Goal: Transaction & Acquisition: Book appointment/travel/reservation

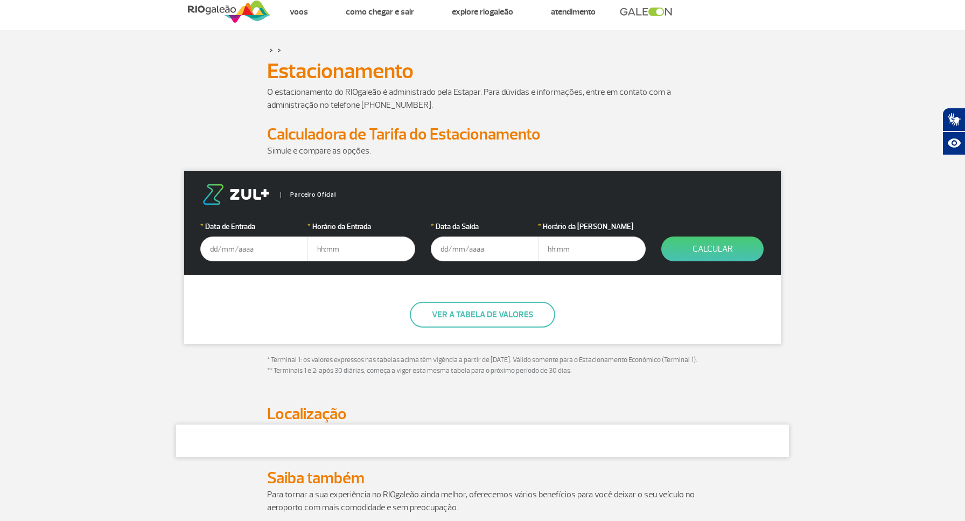
scroll to position [24, 0]
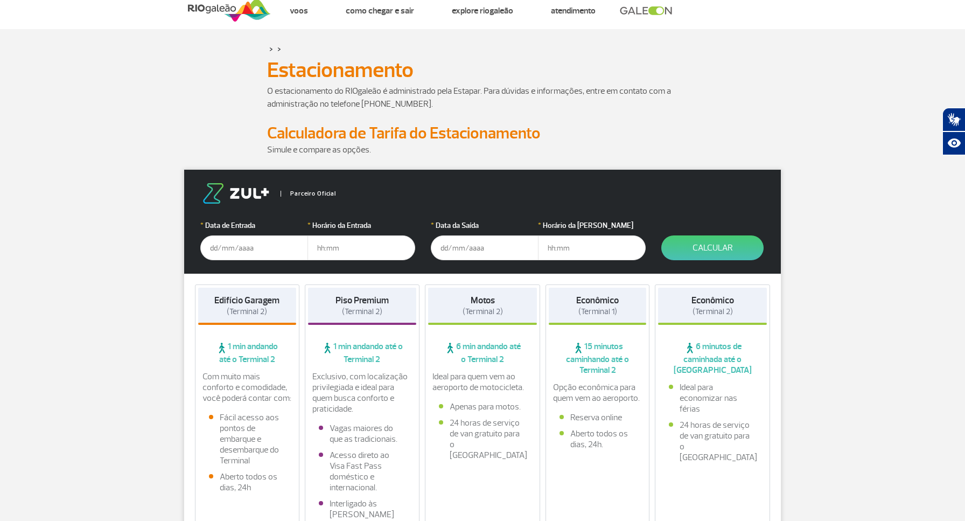
click at [232, 250] on input "text" at bounding box center [254, 247] width 108 height 25
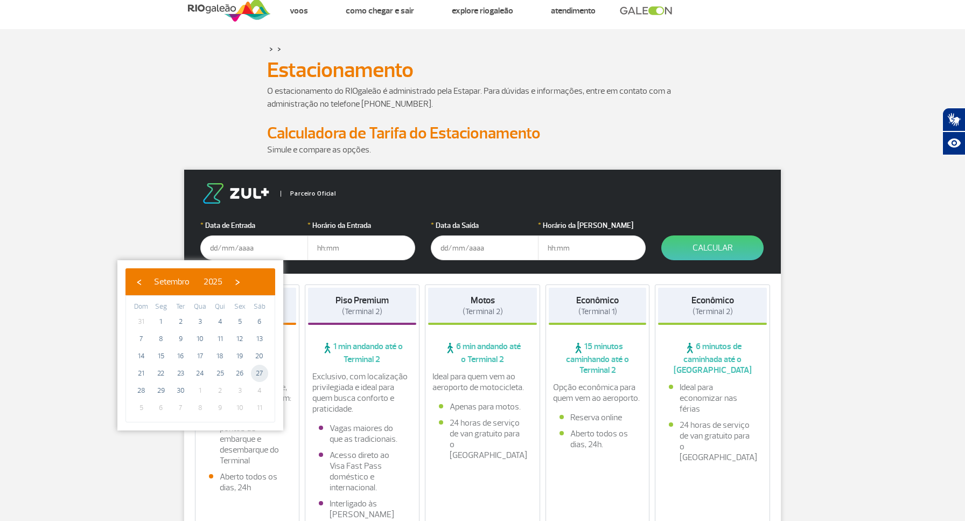
click at [260, 376] on span "27" at bounding box center [259, 373] width 17 height 17
type input "[DATE]"
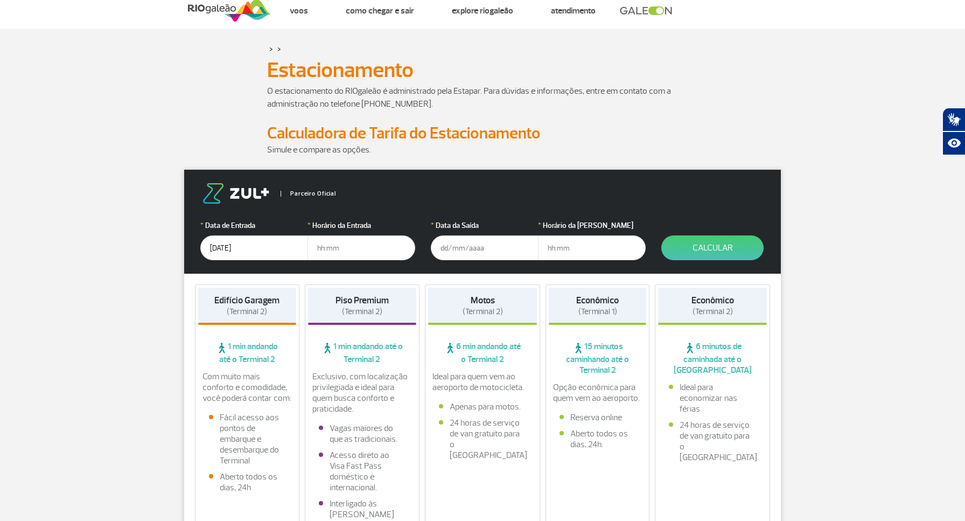
click at [323, 249] on input "text" at bounding box center [362, 247] width 108 height 25
type input "06:00"
type input "2"
click at [481, 250] on input "text" at bounding box center [485, 247] width 108 height 25
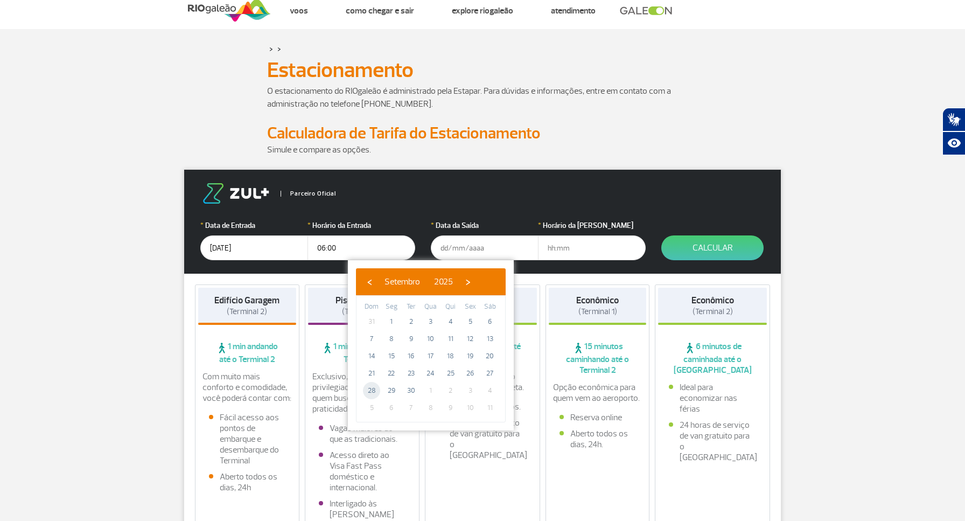
click at [380, 391] on span "28" at bounding box center [371, 390] width 17 height 17
type input "[DATE]"
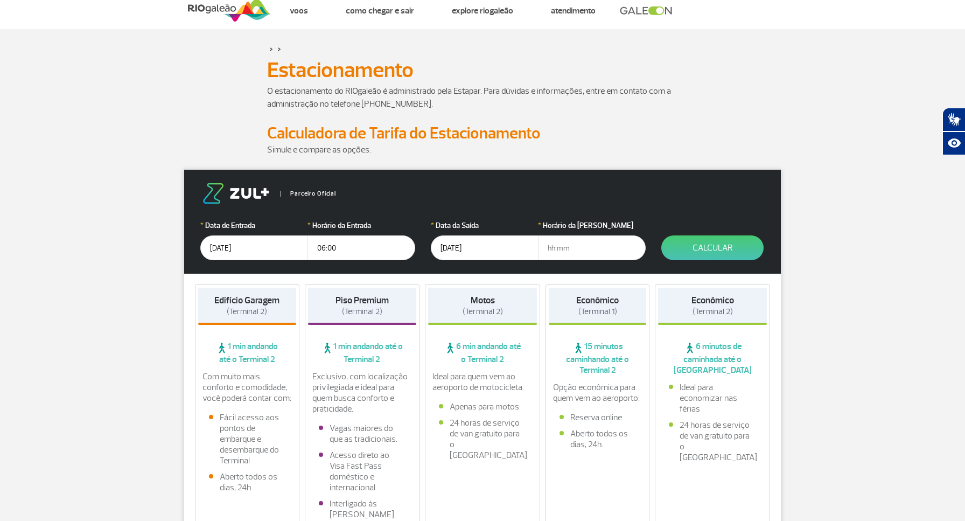
click at [548, 241] on input "text" at bounding box center [592, 247] width 108 height 25
type input "18:00"
click at [693, 247] on button "Calcular" at bounding box center [712, 247] width 102 height 25
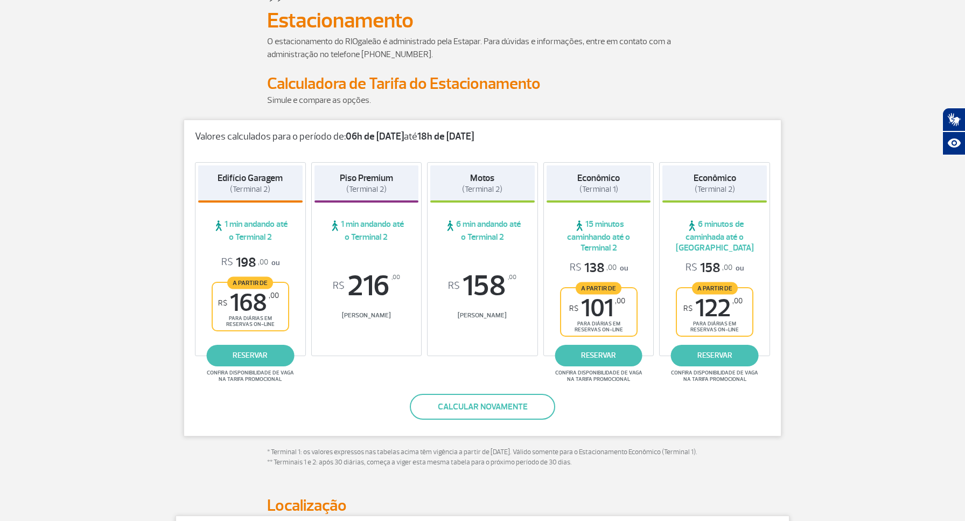
scroll to position [0, 0]
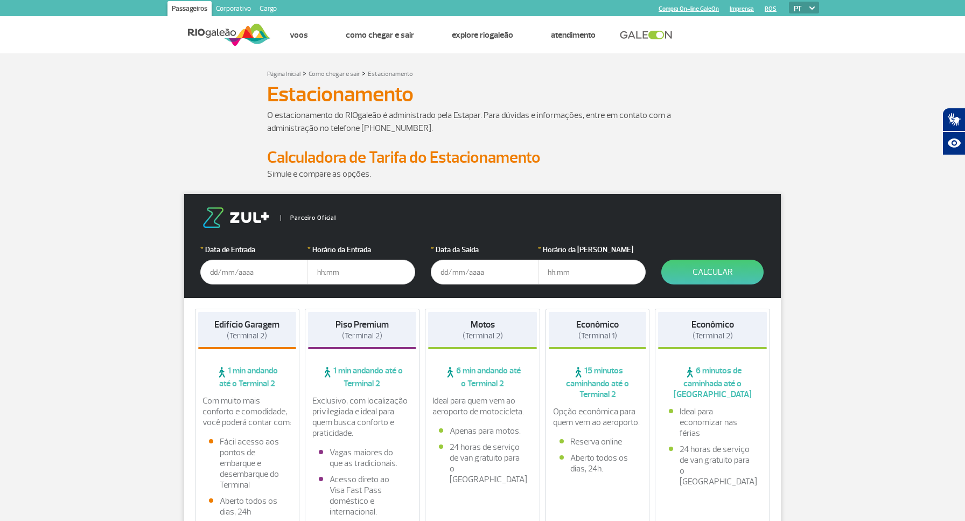
click at [255, 276] on input "text" at bounding box center [254, 272] width 108 height 25
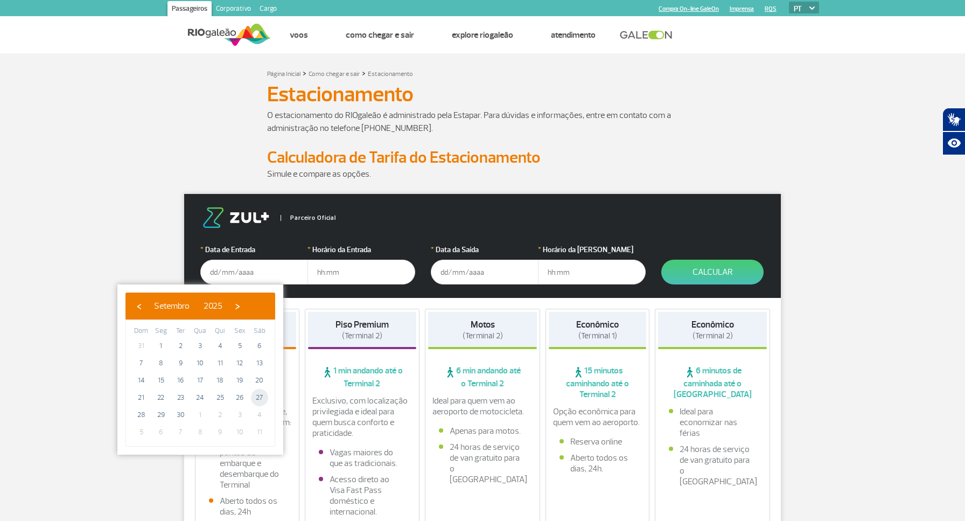
click at [254, 395] on span "27" at bounding box center [259, 397] width 17 height 17
type input "[DATE]"
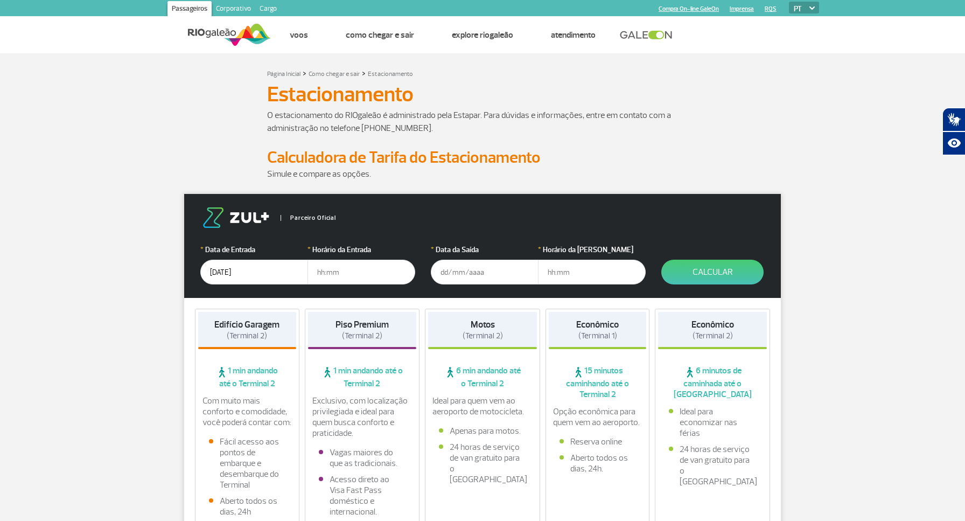
click at [323, 276] on input "text" at bounding box center [362, 272] width 108 height 25
type input "06:00"
click at [471, 273] on input "text" at bounding box center [485, 272] width 108 height 25
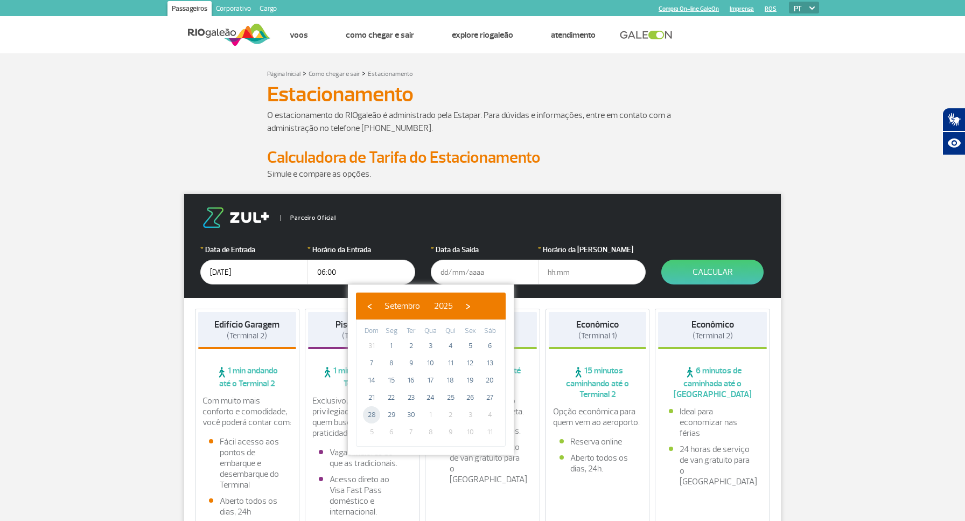
click at [373, 415] on span "28" at bounding box center [371, 414] width 17 height 17
type input "[DATE]"
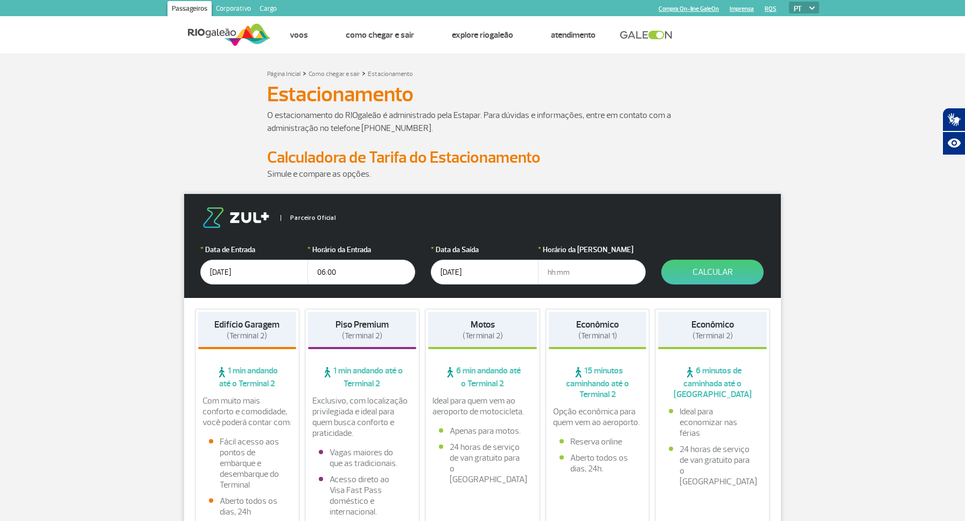
click at [561, 271] on input "text" at bounding box center [592, 272] width 108 height 25
type input "14:00"
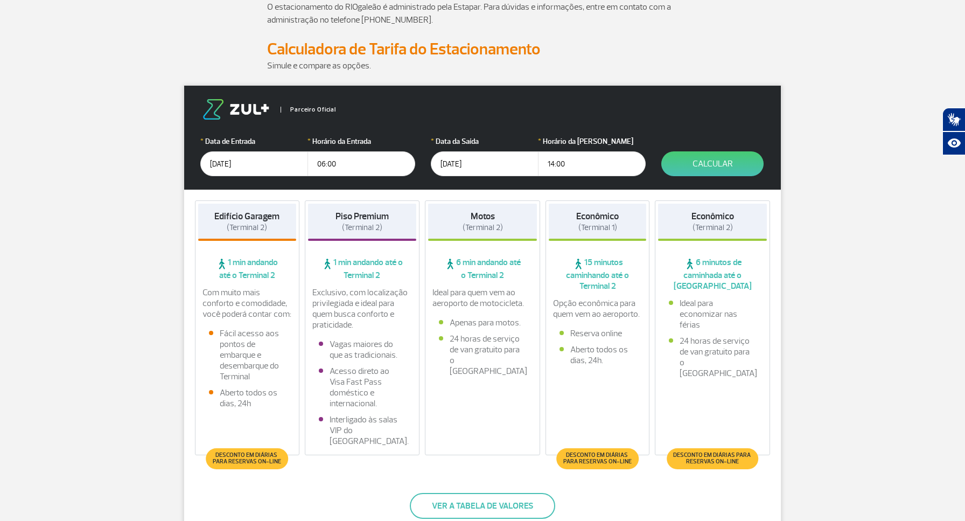
scroll to position [113, 0]
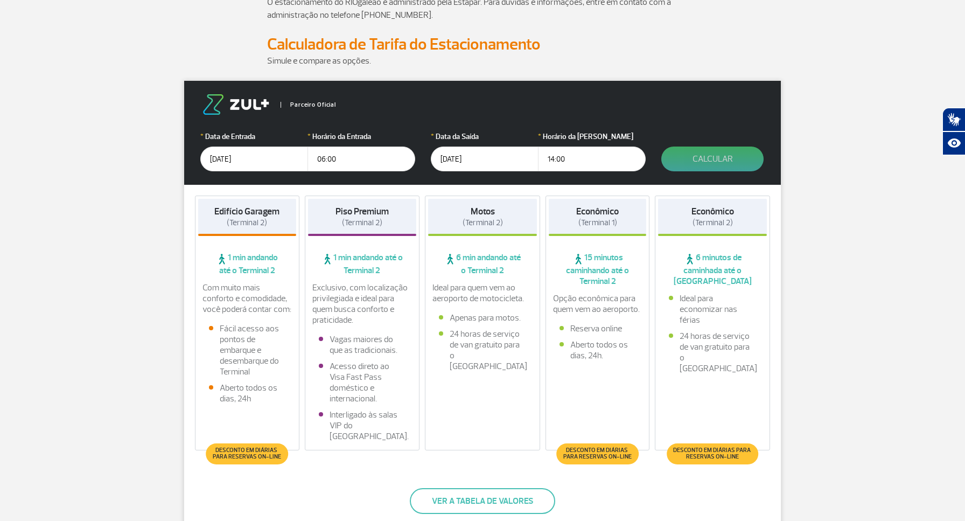
click at [714, 166] on button "Calcular" at bounding box center [712, 158] width 102 height 25
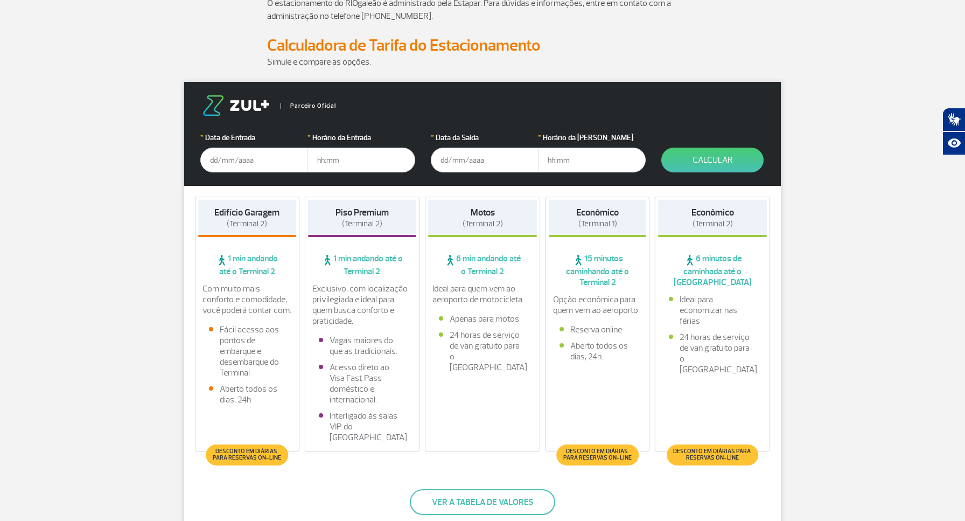
click at [257, 161] on input "text" at bounding box center [254, 160] width 108 height 25
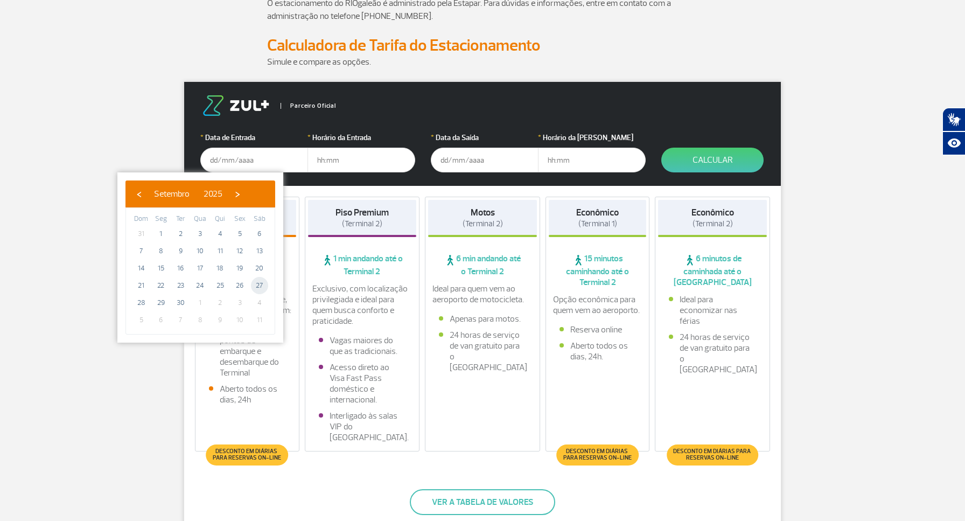
click at [259, 284] on span "27" at bounding box center [259, 285] width 17 height 17
type input "[DATE]"
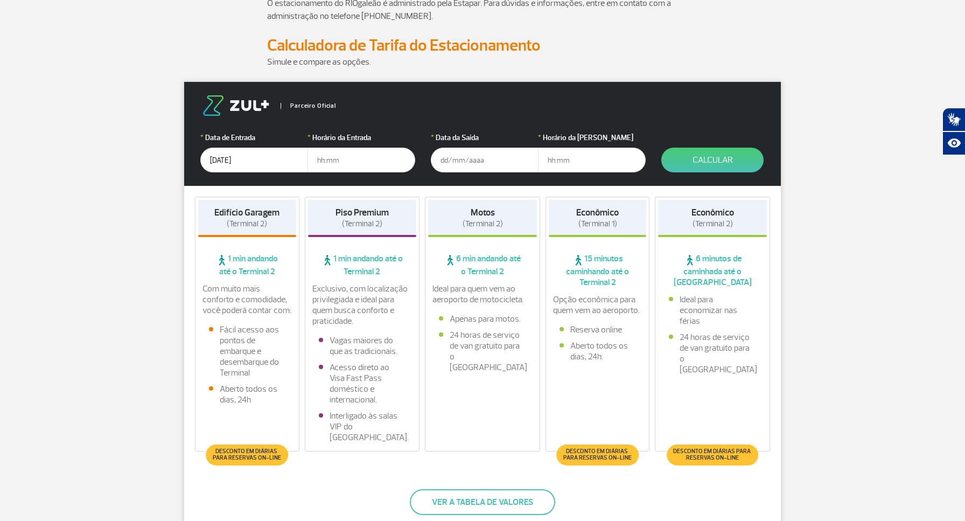
click at [326, 158] on input "text" at bounding box center [362, 160] width 108 height 25
type input "06:00"
click at [451, 157] on input "text" at bounding box center [485, 160] width 108 height 25
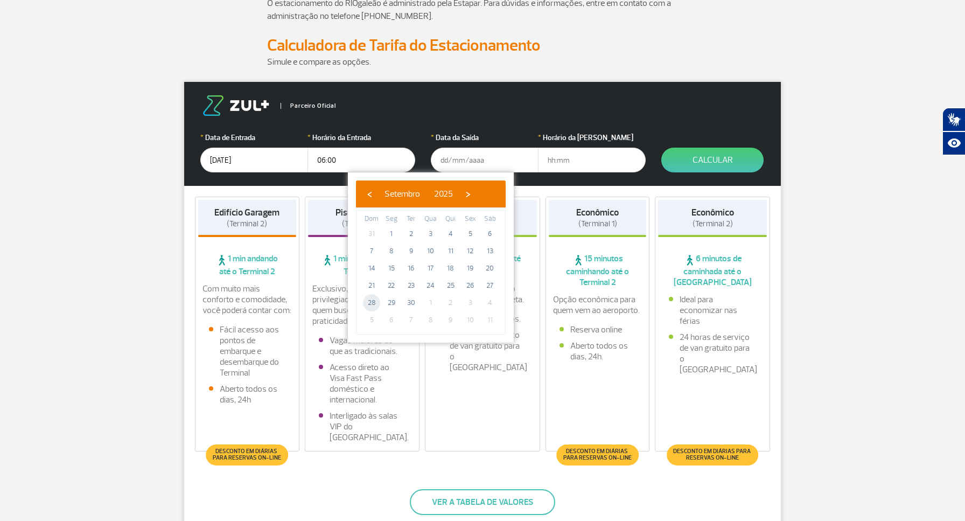
click at [373, 302] on span "28" at bounding box center [371, 302] width 17 height 17
type input "[DATE]"
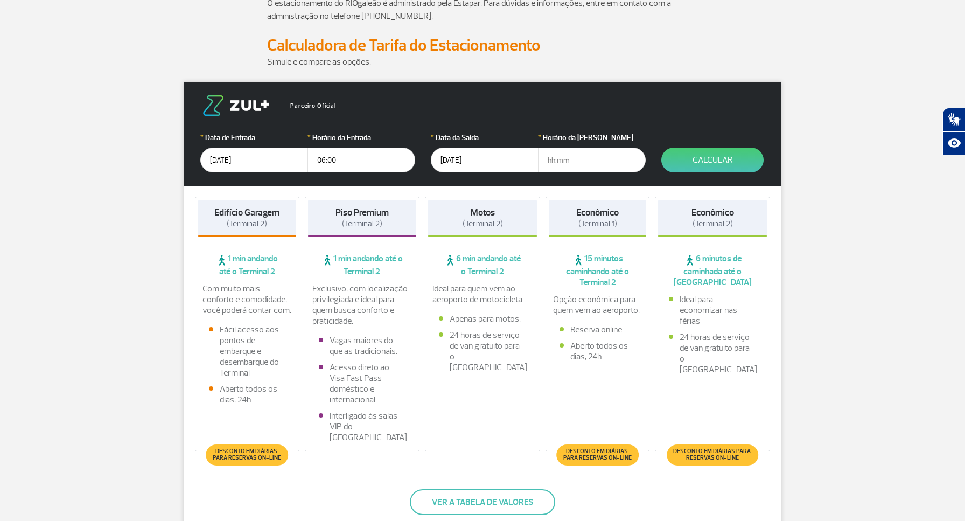
click at [561, 169] on input "text" at bounding box center [592, 160] width 108 height 25
type input "18:00"
click at [690, 156] on button "Calcular" at bounding box center [712, 160] width 102 height 25
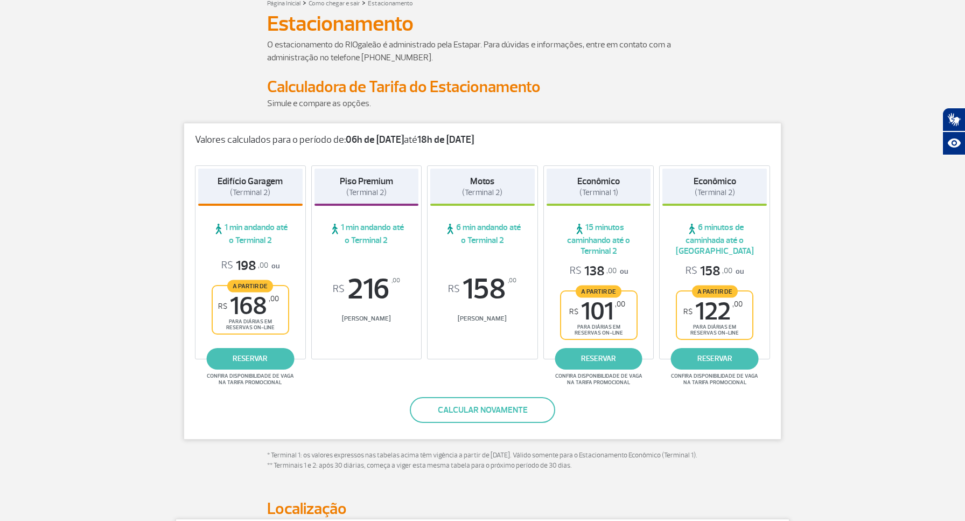
scroll to position [80, 0]
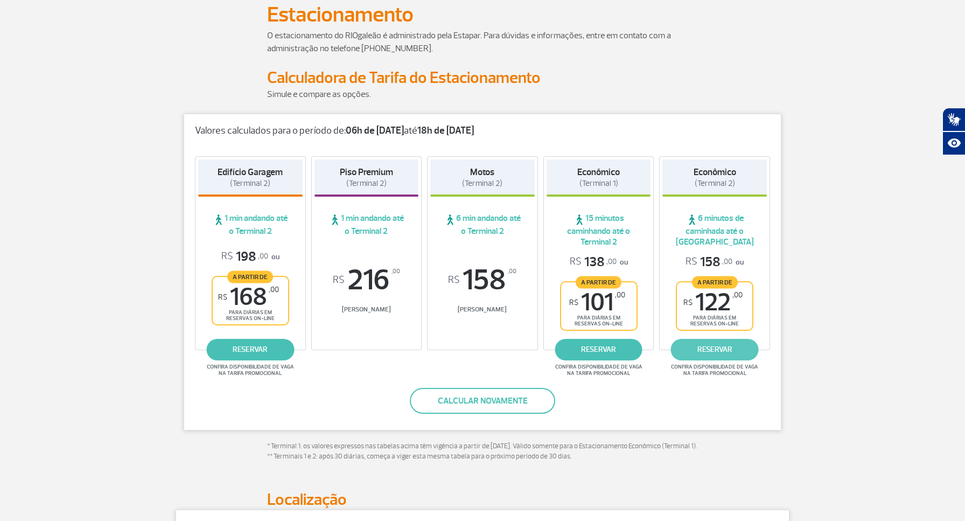
click at [710, 345] on link "reservar" at bounding box center [715, 350] width 88 height 22
